Goal: Transaction & Acquisition: Book appointment/travel/reservation

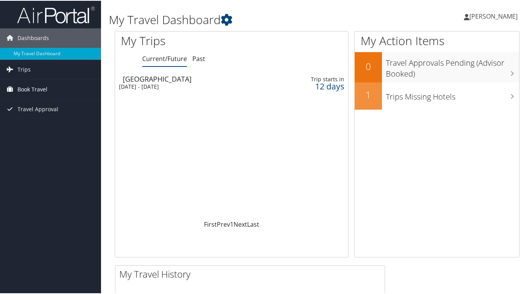
click at [39, 89] on span "Book Travel" at bounding box center [32, 88] width 30 height 19
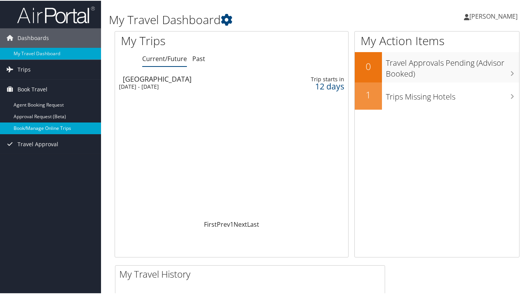
click at [42, 128] on link "Book/Manage Online Trips" at bounding box center [50, 128] width 101 height 12
